Goal: Task Accomplishment & Management: Complete application form

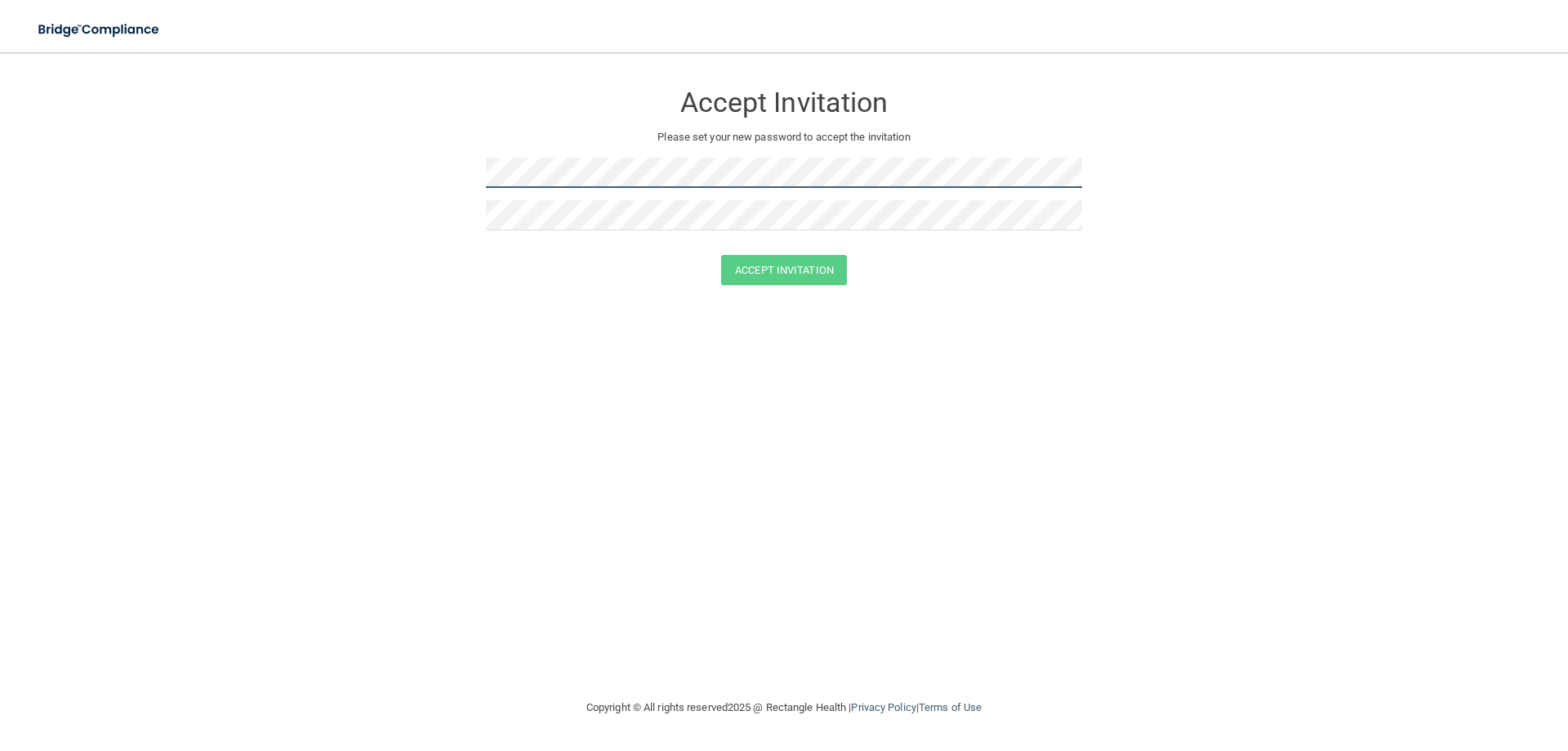
click at [323, 178] on form "Accept Invitation Please set your new password to accept the invitation Accept …" at bounding box center [784, 187] width 1503 height 237
click at [402, 194] on form "Accept Invitation Please set your new password to accept the invitation Accept …" at bounding box center [784, 187] width 1503 height 237
click at [795, 271] on button "Accept Invitation" at bounding box center [784, 270] width 126 height 31
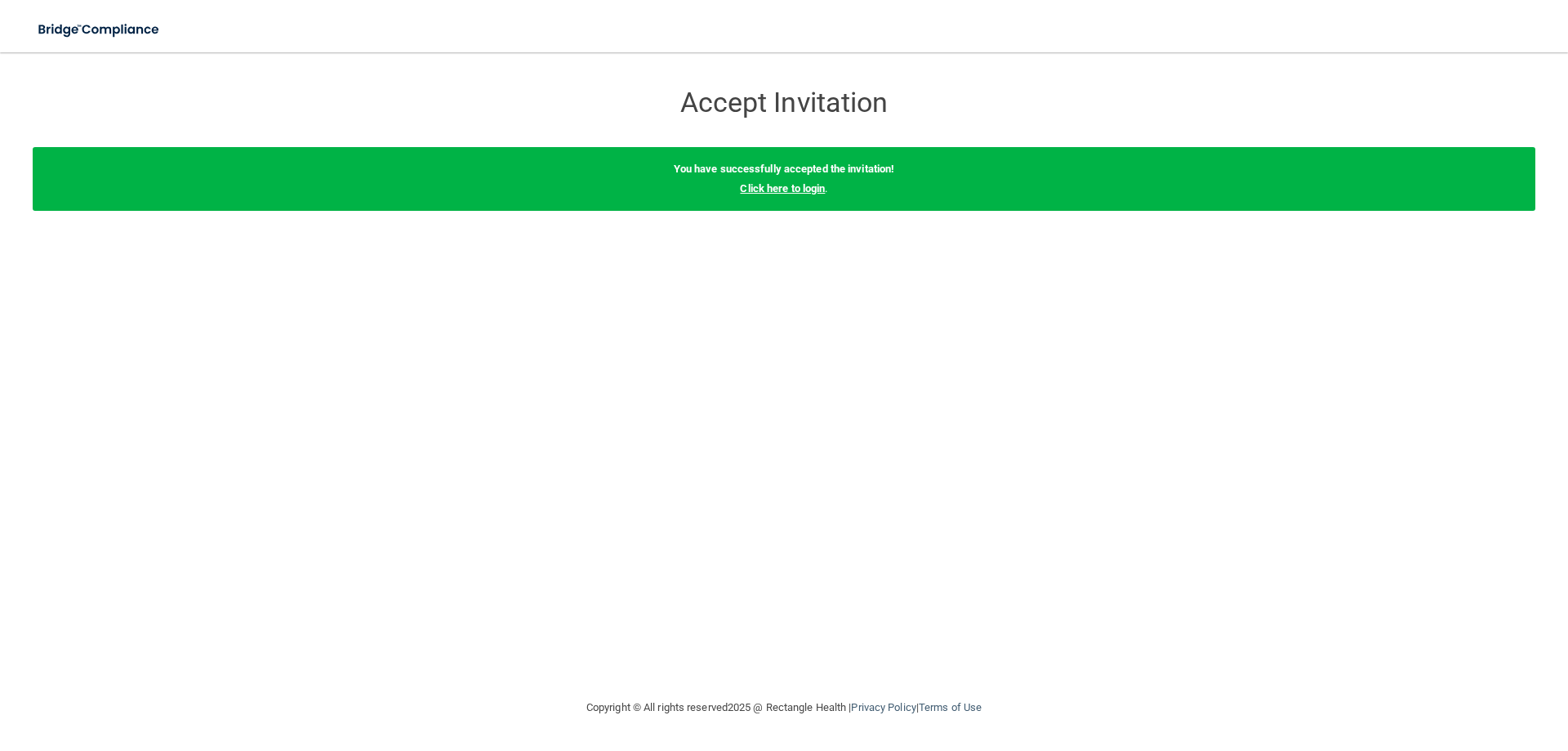
click at [768, 193] on link "Click here to login" at bounding box center [782, 188] width 85 height 12
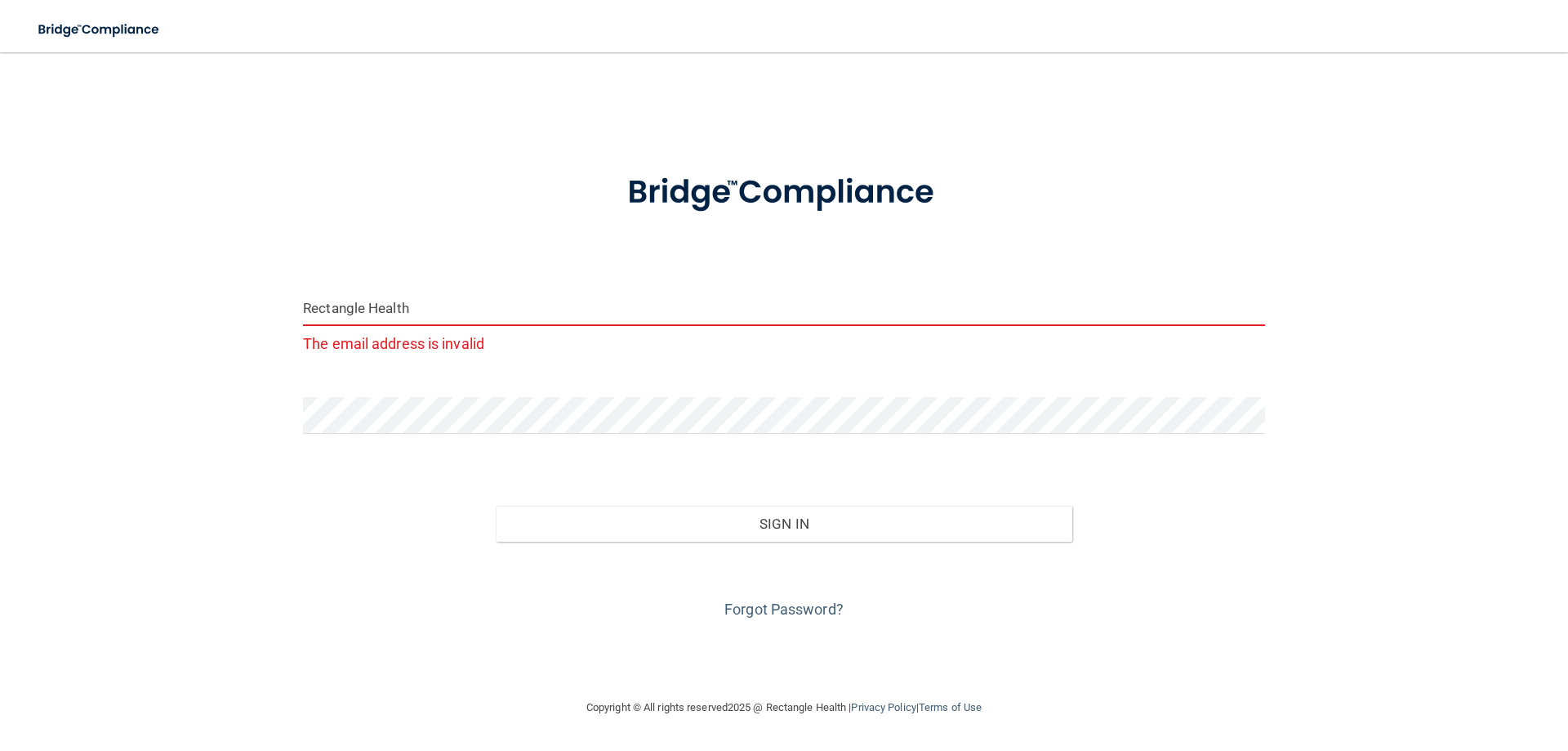
click at [424, 307] on input "Rectangle Health" at bounding box center [784, 307] width 962 height 36
click at [746, 297] on input "Rectangle Health" at bounding box center [784, 307] width 962 height 36
paste input "[EMAIL_ADDRESS][DOMAIN_NAME]"
drag, startPoint x: 625, startPoint y: 308, endPoint x: 256, endPoint y: 300, distance: 369.1
click at [256, 300] on div "Rectangle Healthdlo@imagendentalpartners.com The email address is invalid Inval…" at bounding box center [784, 376] width 1503 height 613
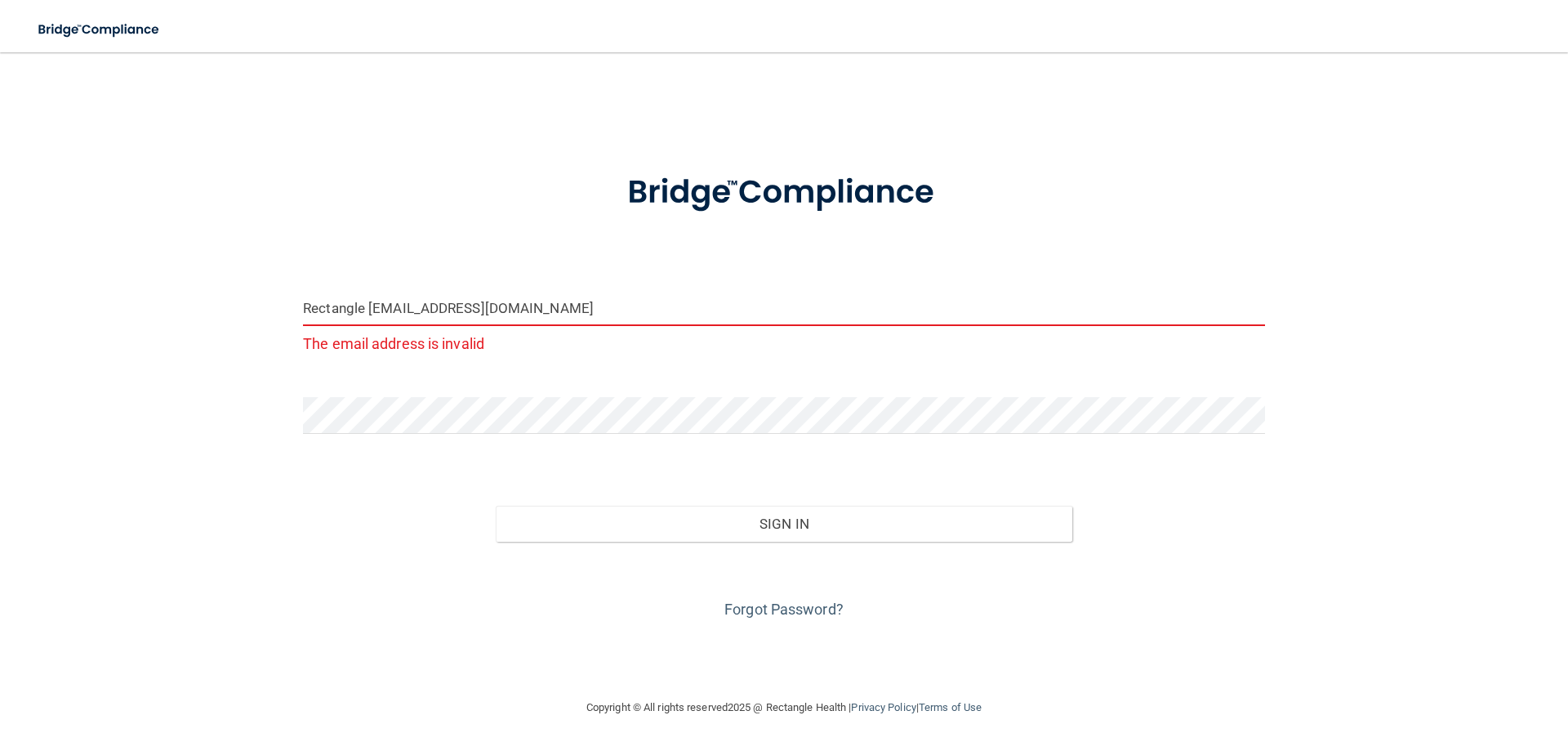
paste input "email"
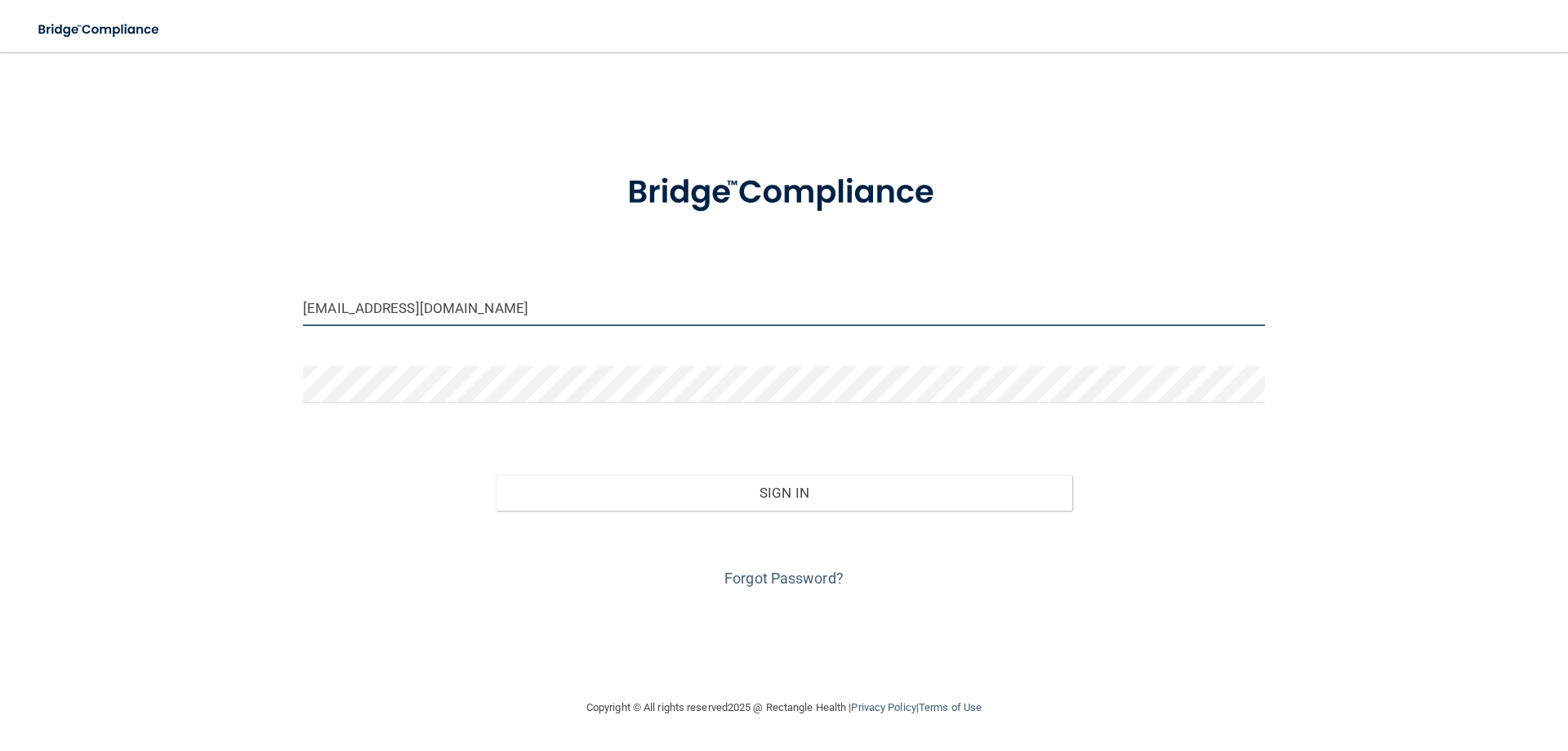
type input "[EMAIL_ADDRESS][DOMAIN_NAME]"
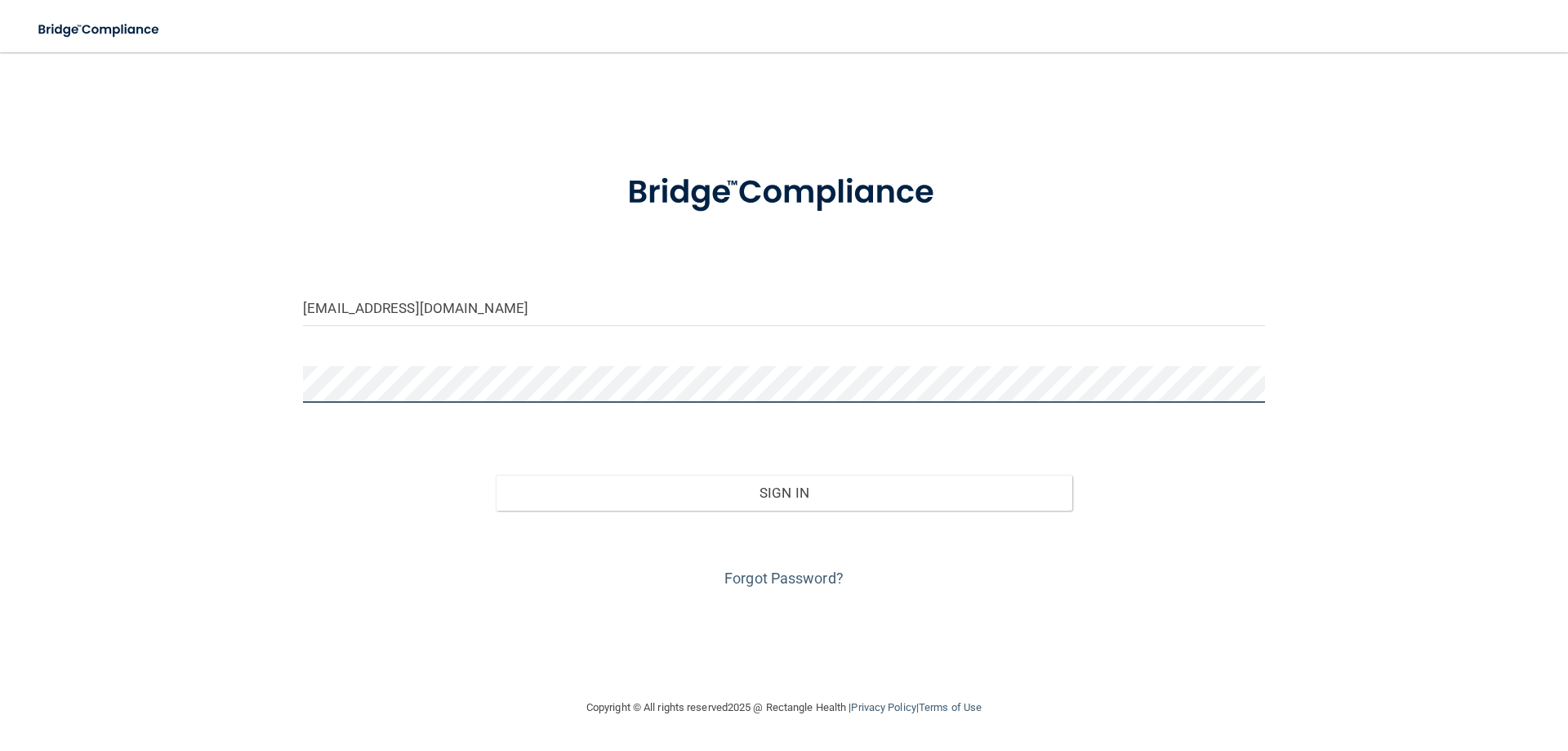
click at [227, 373] on div "dlo@imagendentalpartners.com Invalid email/password. You don't have permission …" at bounding box center [784, 376] width 1503 height 613
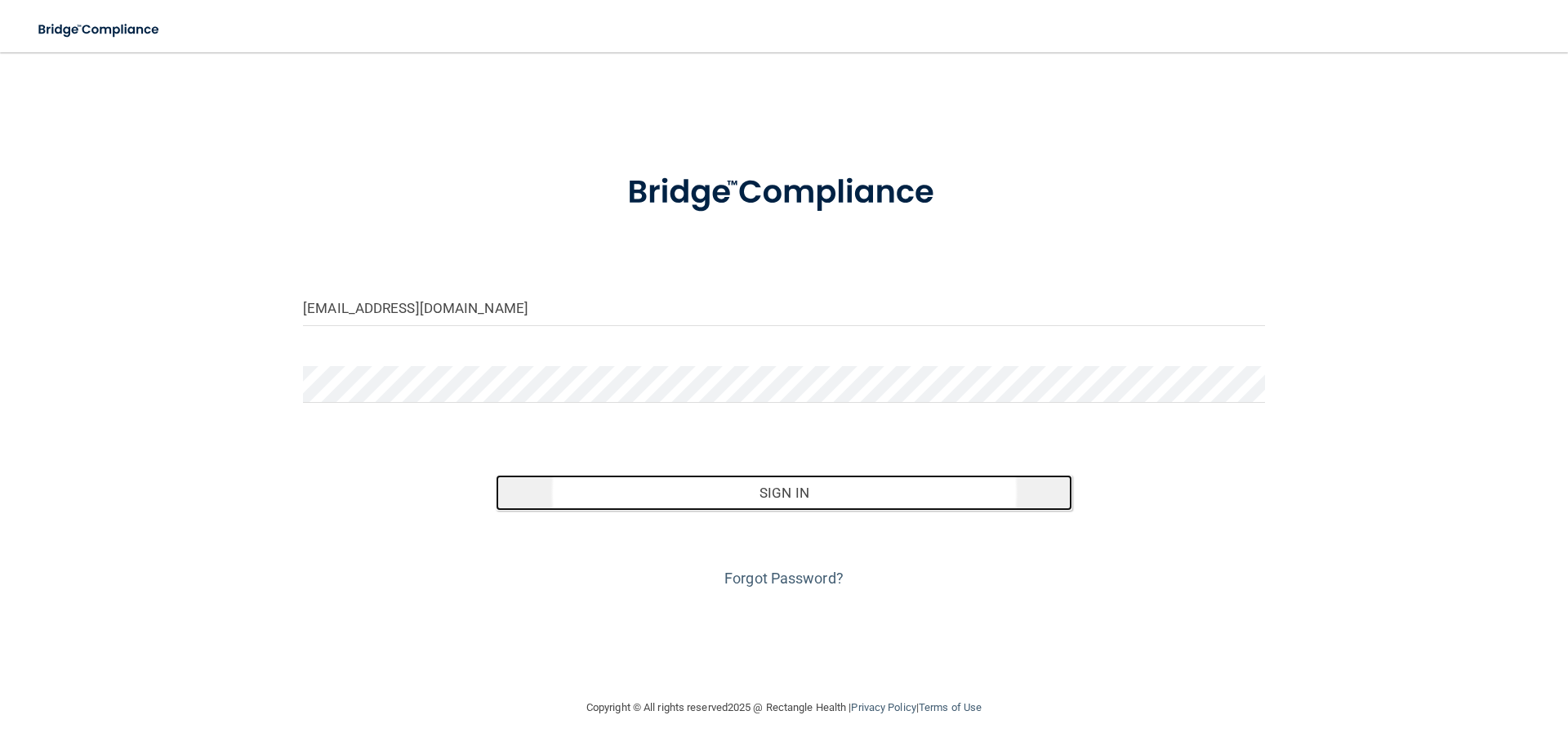
click at [774, 486] on button "Sign In" at bounding box center [784, 493] width 577 height 35
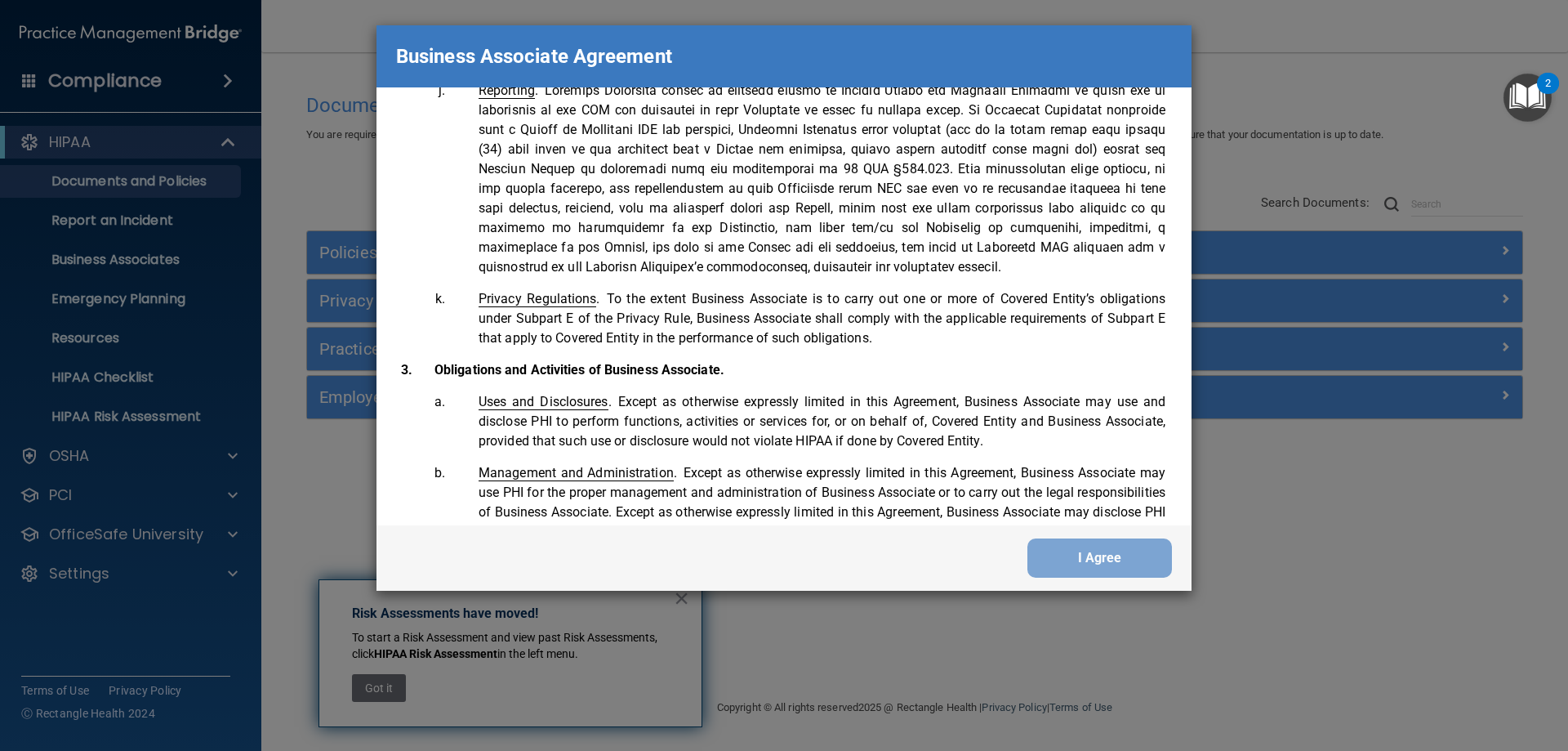
scroll to position [1363, 0]
